Goal: Information Seeking & Learning: Learn about a topic

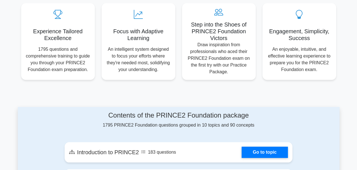
scroll to position [213, 0]
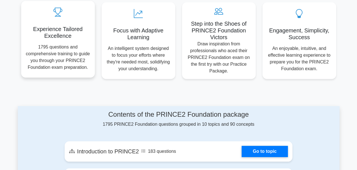
click at [67, 59] on p "1795 questions and comprehensive training to guide you through your PRINCE2 Fou…" at bounding box center [58, 57] width 65 height 27
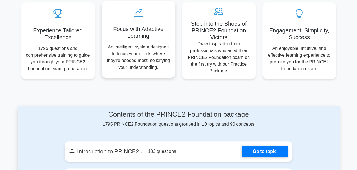
click at [134, 61] on p "An intelligent system designed to focus your efforts where they're needed most,…" at bounding box center [138, 57] width 65 height 27
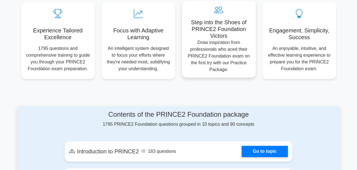
click at [210, 52] on p "Draw inspiration from professionals who aced their PRINCE2 Foundation exam on t…" at bounding box center [218, 56] width 65 height 34
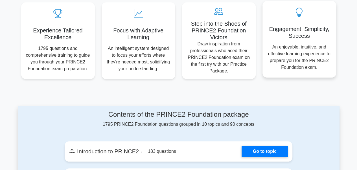
click at [291, 54] on p "An enjoyable, intuitive, and effective learning experience to prepare you for t…" at bounding box center [299, 57] width 65 height 27
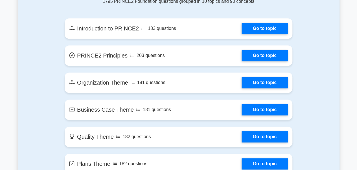
scroll to position [337, 0]
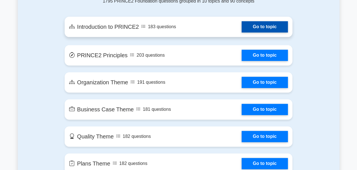
click at [266, 28] on link "Go to topic" at bounding box center [264, 26] width 46 height 11
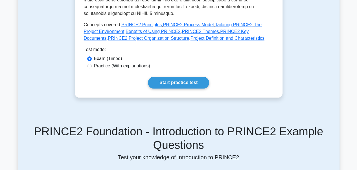
scroll to position [288, 0]
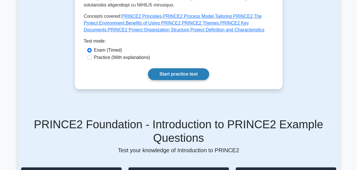
click at [195, 69] on link "Start practice test" at bounding box center [178, 74] width 61 height 12
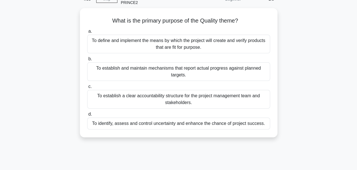
scroll to position [36, 0]
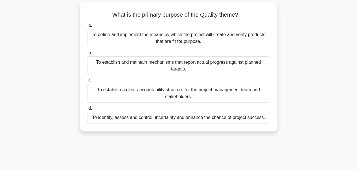
click at [212, 47] on div "To define and implement the means by which the project will create and verify p…" at bounding box center [178, 38] width 183 height 19
click at [87, 27] on input "a. To define and implement the means by which the project will create and verif…" at bounding box center [87, 26] width 0 height 4
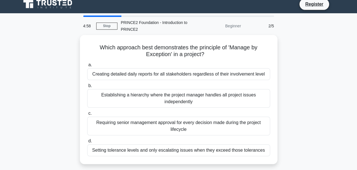
scroll to position [0, 0]
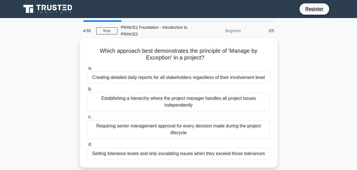
click at [233, 102] on div "Establishing a hierarchy where the project manager handles all project issues i…" at bounding box center [178, 102] width 183 height 19
click at [87, 91] on input "b. Establishing a hierarchy where the project manager handles all project issue…" at bounding box center [87, 89] width 0 height 4
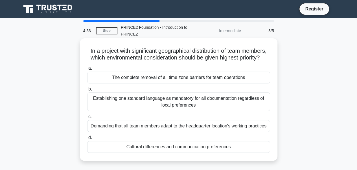
click at [214, 83] on div "The complete removal of all time zone barriers for team operations" at bounding box center [178, 78] width 183 height 12
click at [87, 70] on input "a. The complete removal of all time zone barriers for team operations" at bounding box center [87, 69] width 0 height 4
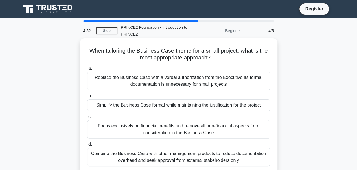
click at [205, 162] on div "Combine the Business Case with other management products to reduce documentatio…" at bounding box center [178, 157] width 183 height 19
click at [87, 146] on input "d. Combine the Business Case with other management products to reduce documenta…" at bounding box center [87, 145] width 0 height 4
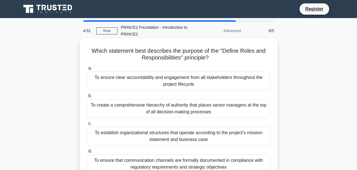
click at [209, 95] on label "b. To create a comprehensive hierarchy of authority that places senior managers…" at bounding box center [178, 105] width 183 height 25
click at [87, 95] on input "b. To create a comprehensive hierarchy of authority that places senior managers…" at bounding box center [87, 96] width 0 height 4
